Goal: Task Accomplishment & Management: Use online tool/utility

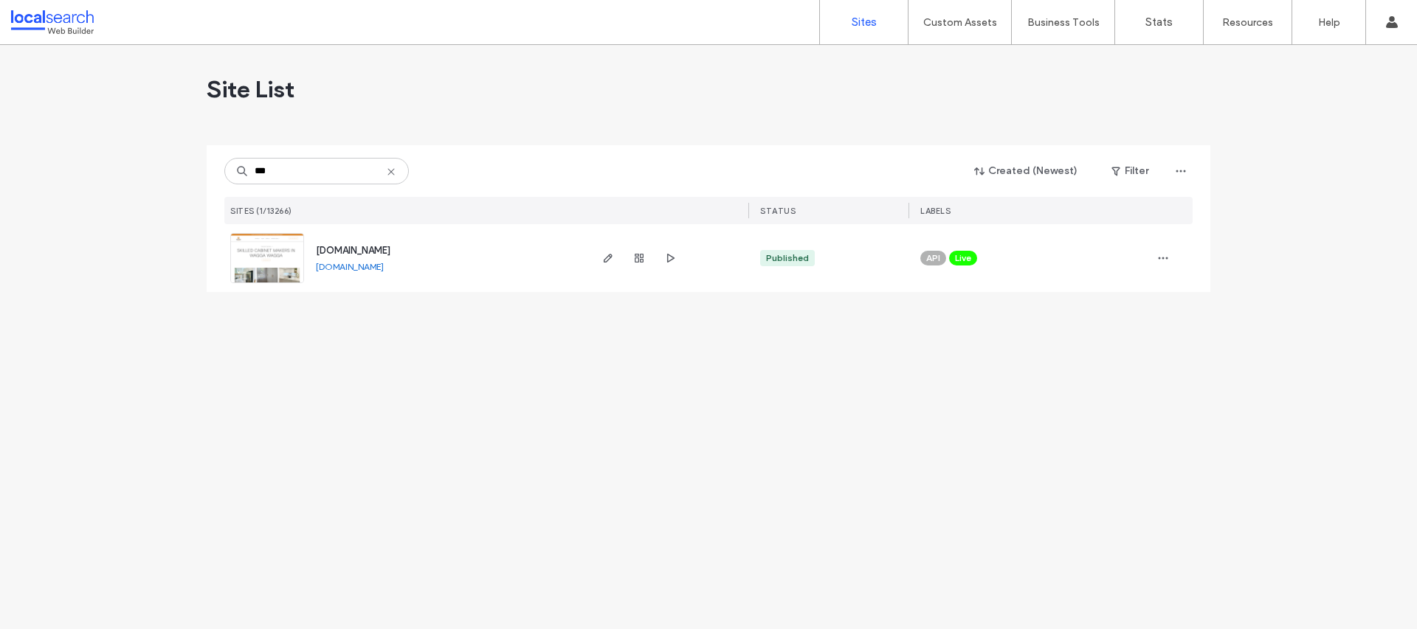
type input "***"
click at [364, 253] on span "www.kreuzercabinets.com.au" at bounding box center [353, 250] width 75 height 11
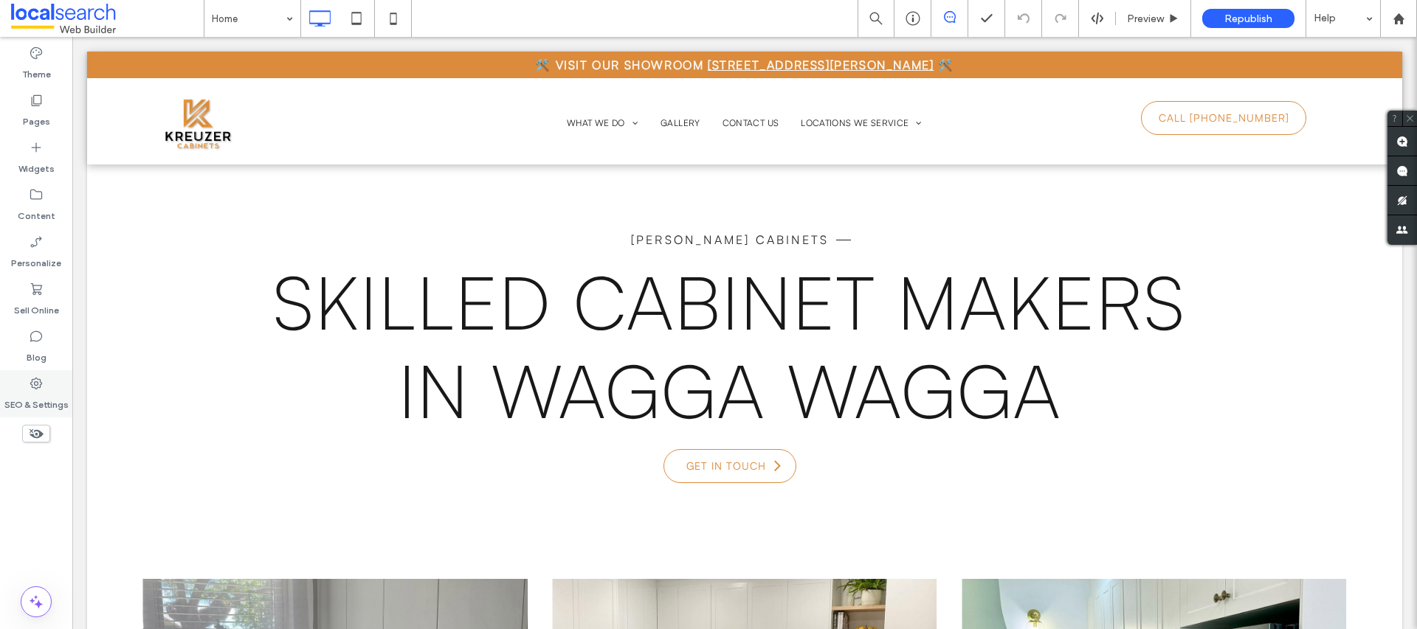
click at [37, 386] on icon at bounding box center [36, 383] width 15 height 15
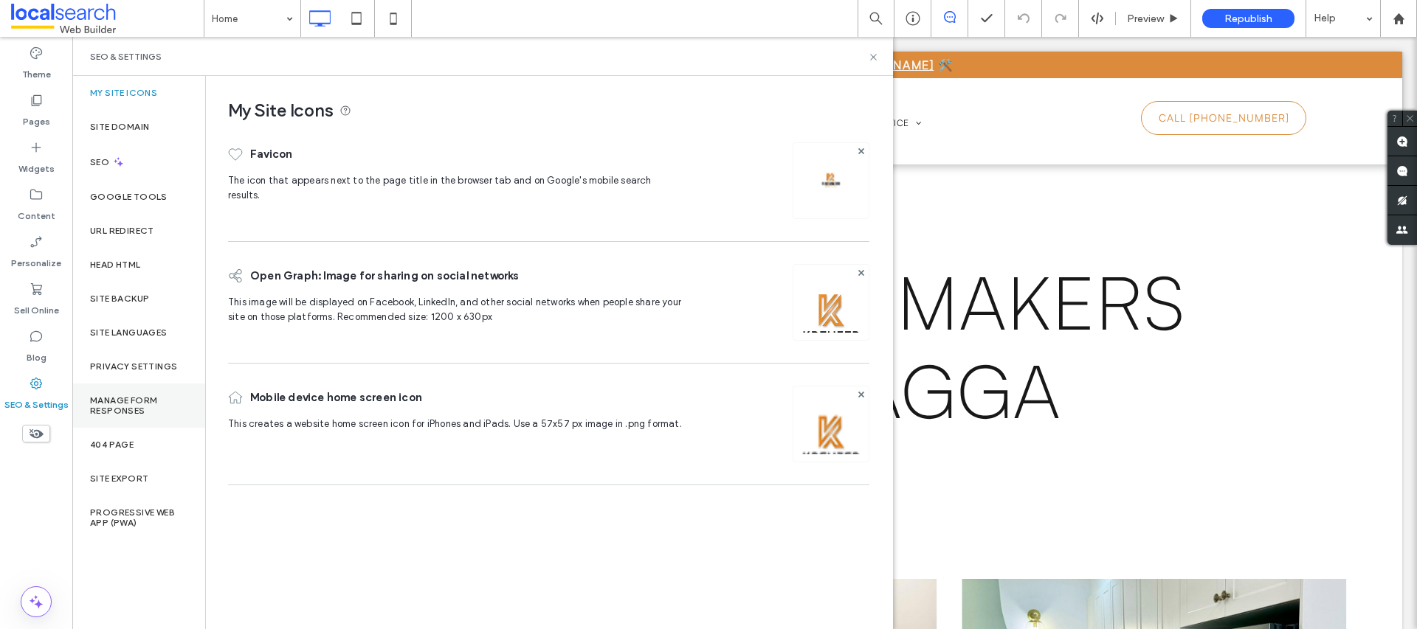
click at [141, 410] on label "Manage Form Responses" at bounding box center [138, 405] width 97 height 21
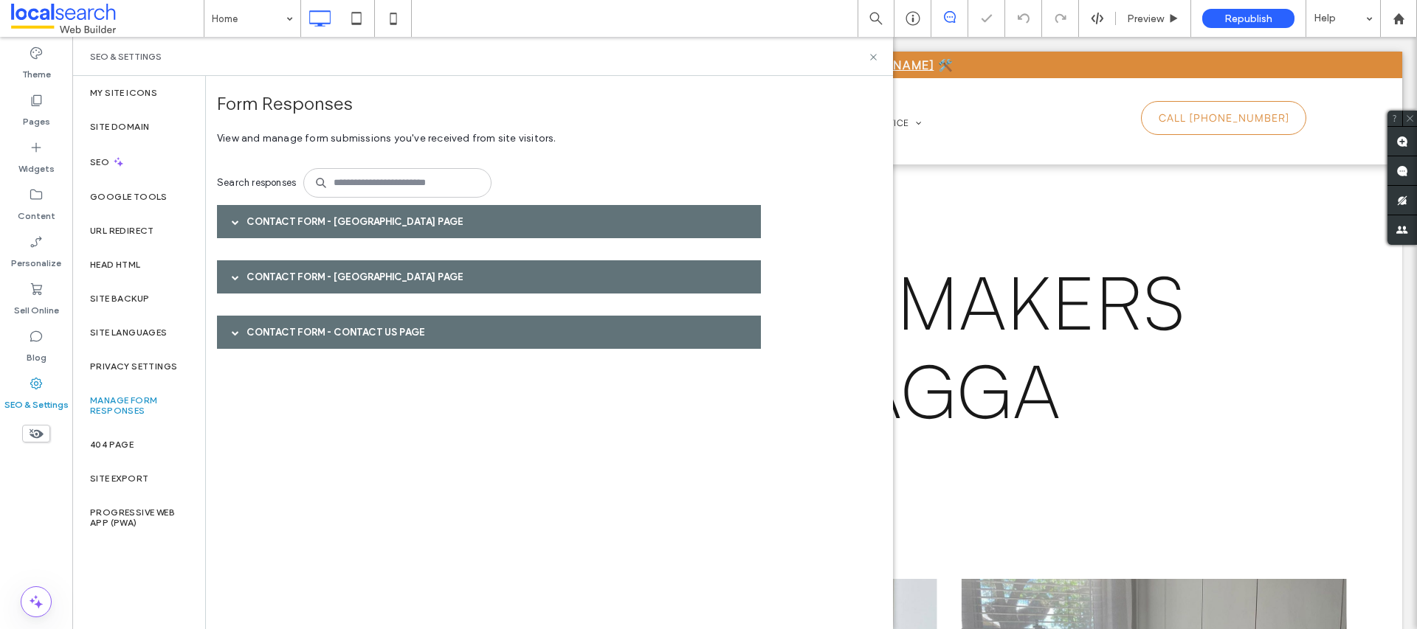
click at [361, 219] on div "Contact Form - [GEOGRAPHIC_DATA] page" at bounding box center [489, 221] width 544 height 33
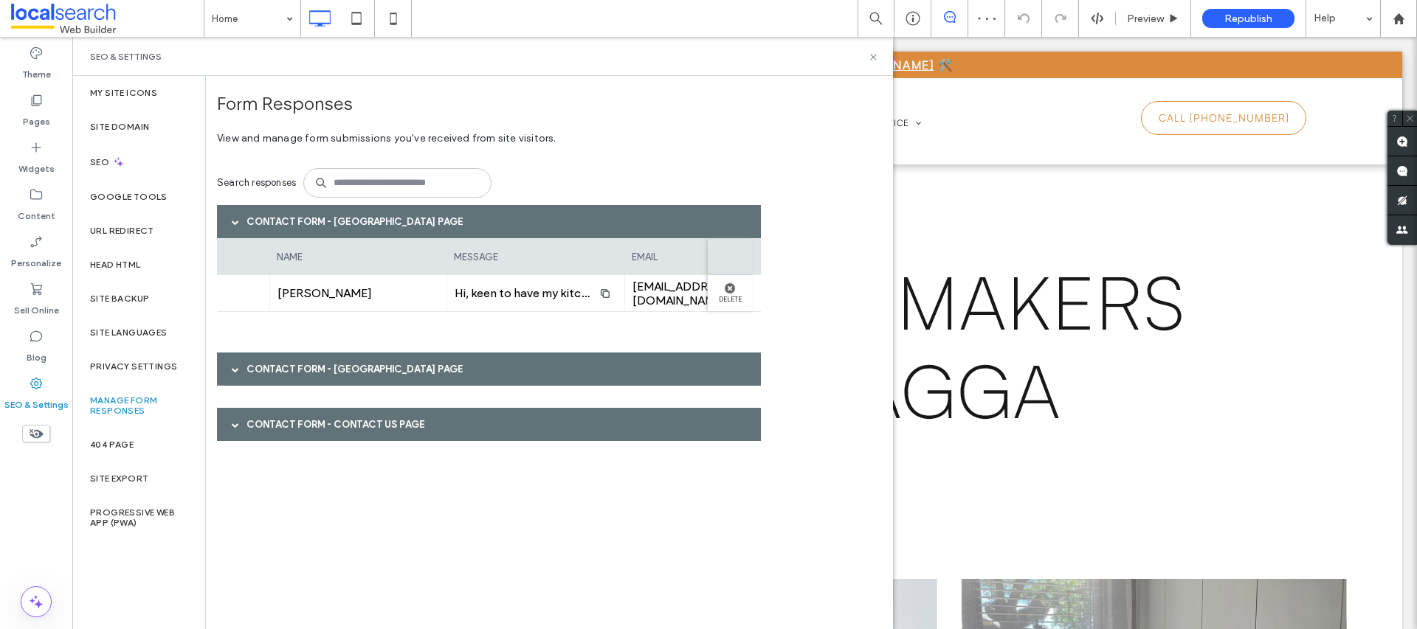
scroll to position [0, 366]
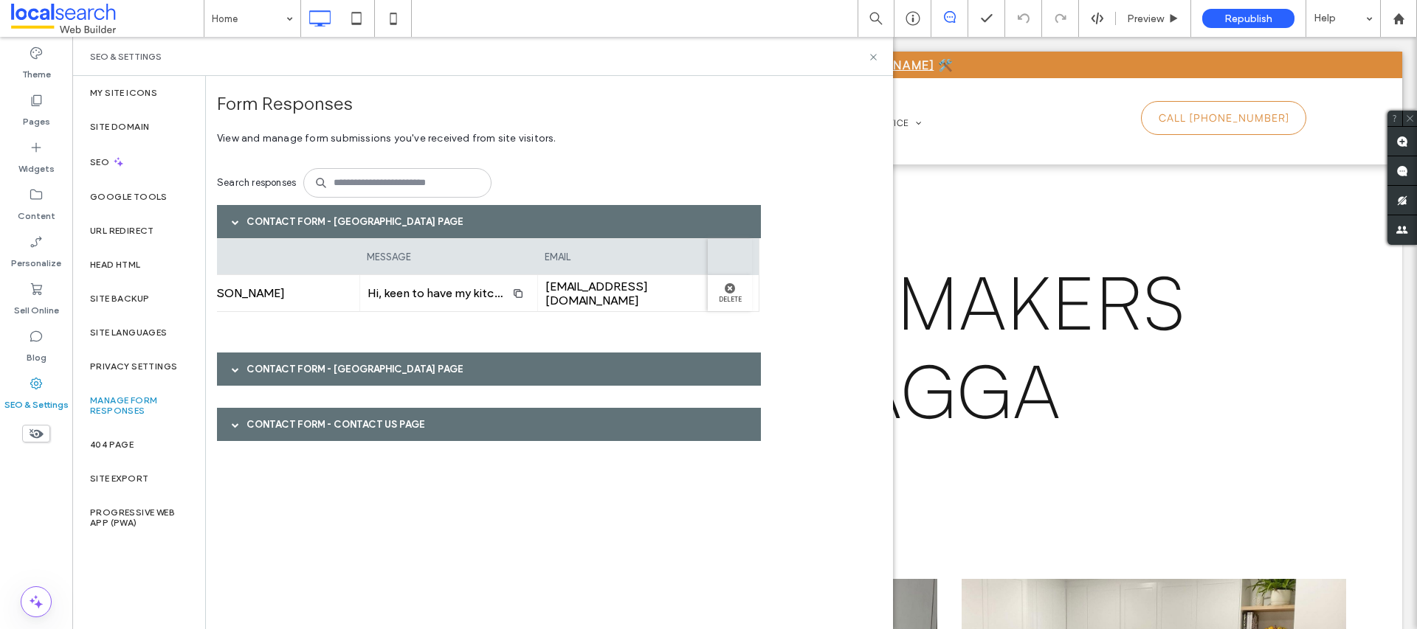
click at [370, 370] on div "Contact Form - [GEOGRAPHIC_DATA] page" at bounding box center [489, 369] width 544 height 33
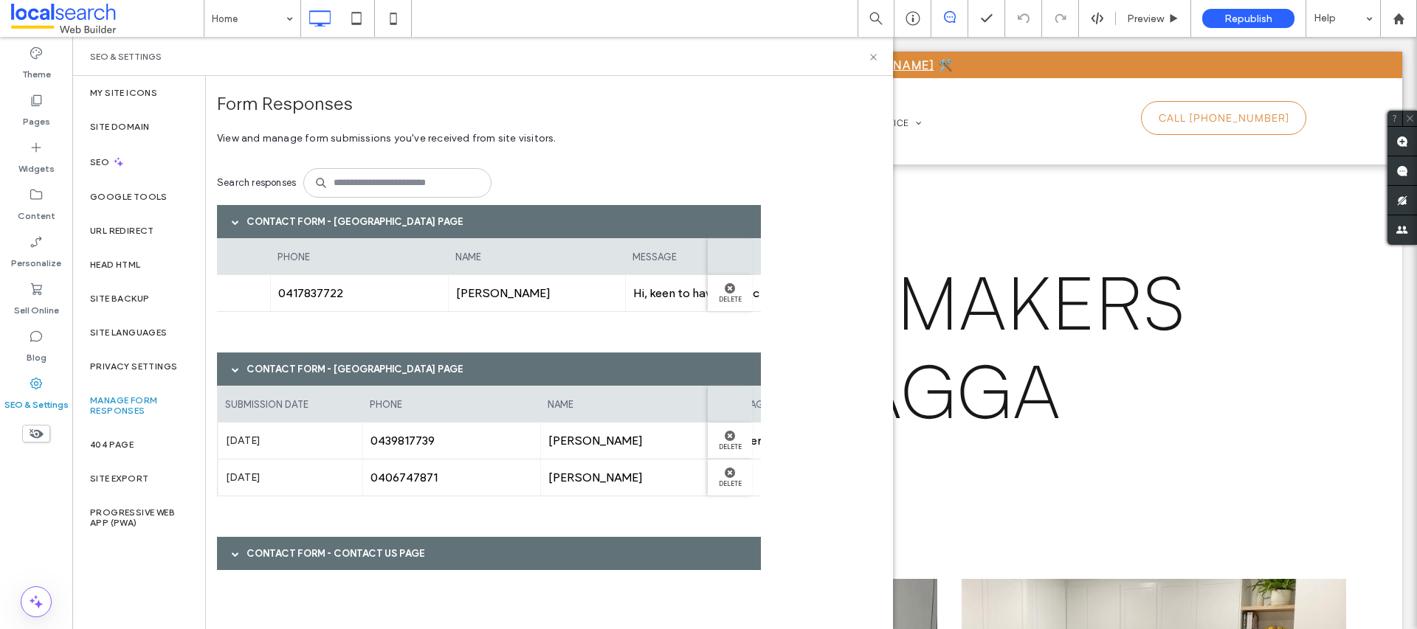
scroll to position [0, 232]
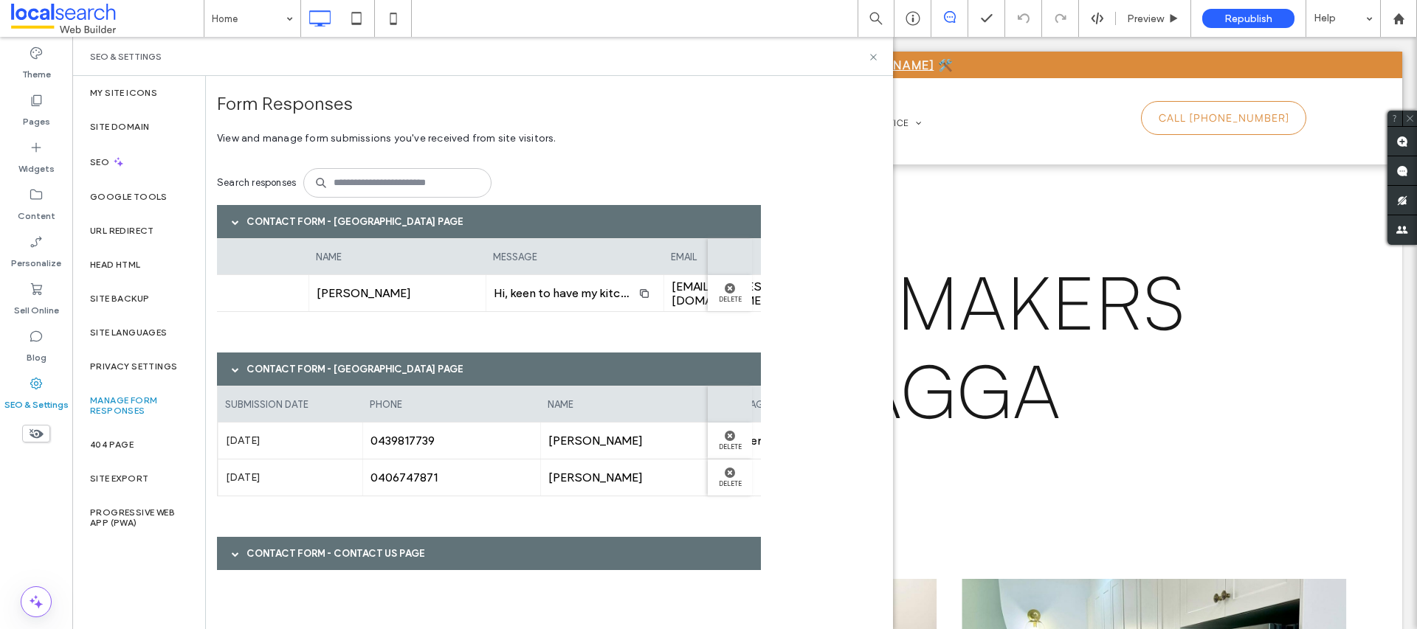
click at [320, 546] on div "Contact Form - Contact Us page" at bounding box center [489, 553] width 544 height 33
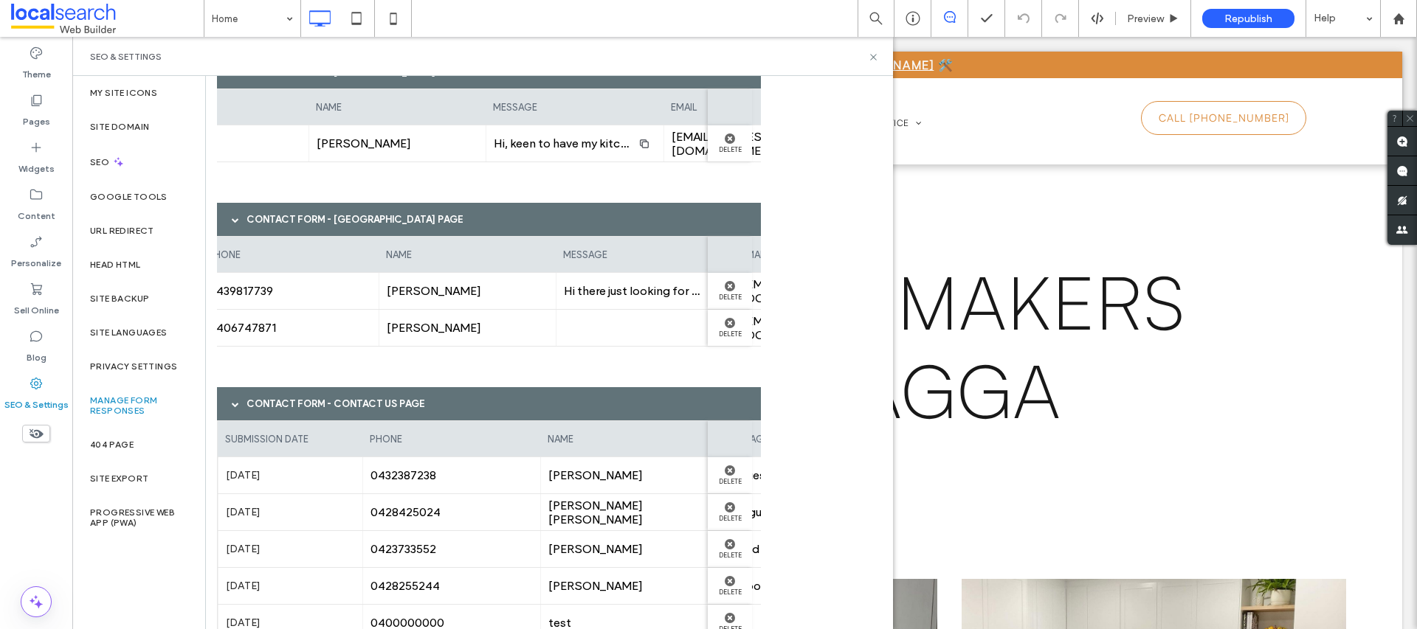
scroll to position [0, 167]
